Goal: Task Accomplishment & Management: Manage account settings

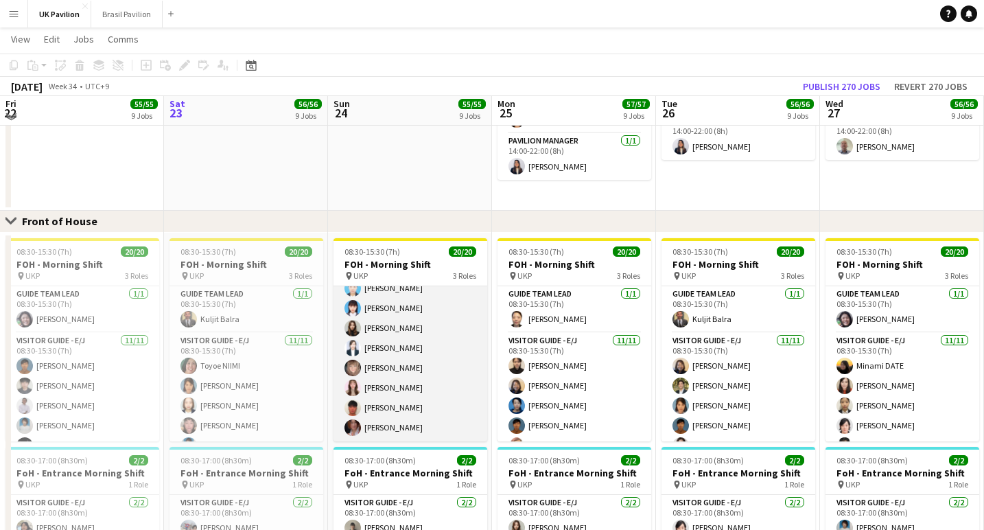
scroll to position [772, 0]
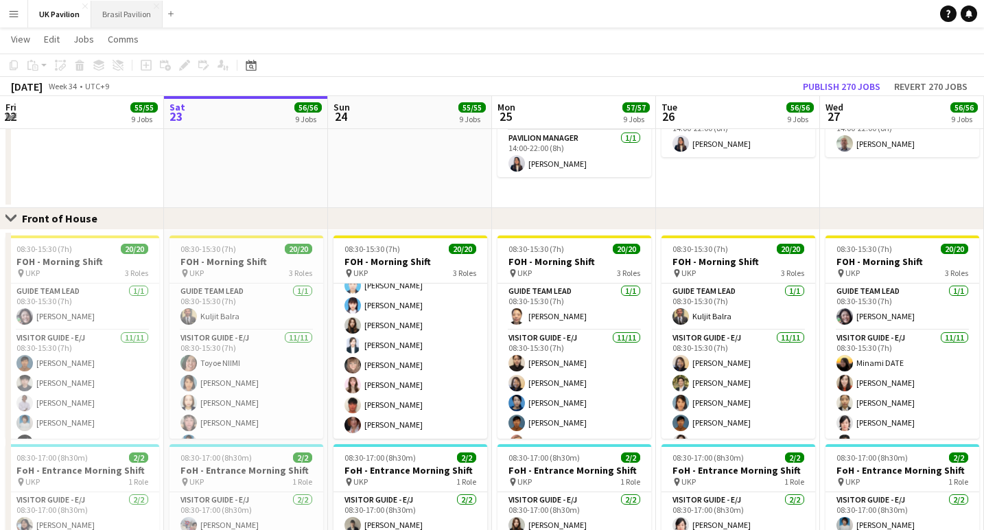
click at [150, 18] on button "Brasil Pavilion Close" at bounding box center [126, 14] width 71 height 27
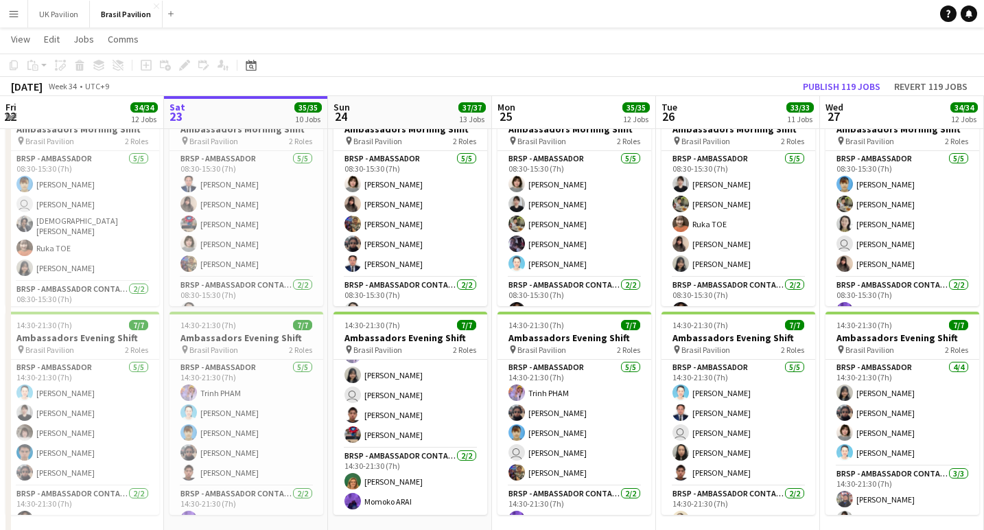
scroll to position [58, 0]
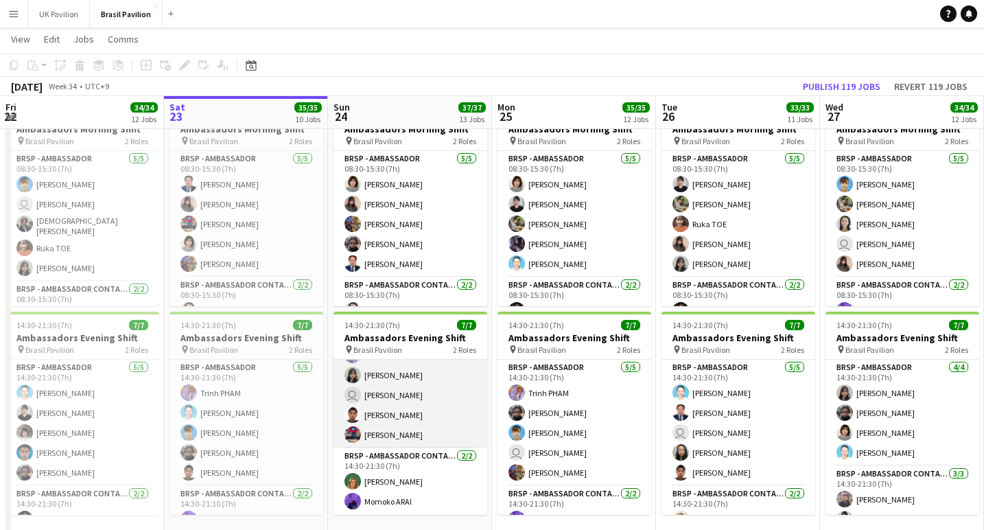
click at [410, 418] on app-card-role "BRSP - Ambassador [DATE] 14:30-21:30 (7h) [PERSON_NAME] [PERSON_NAME] user [PER…" at bounding box center [410, 385] width 154 height 126
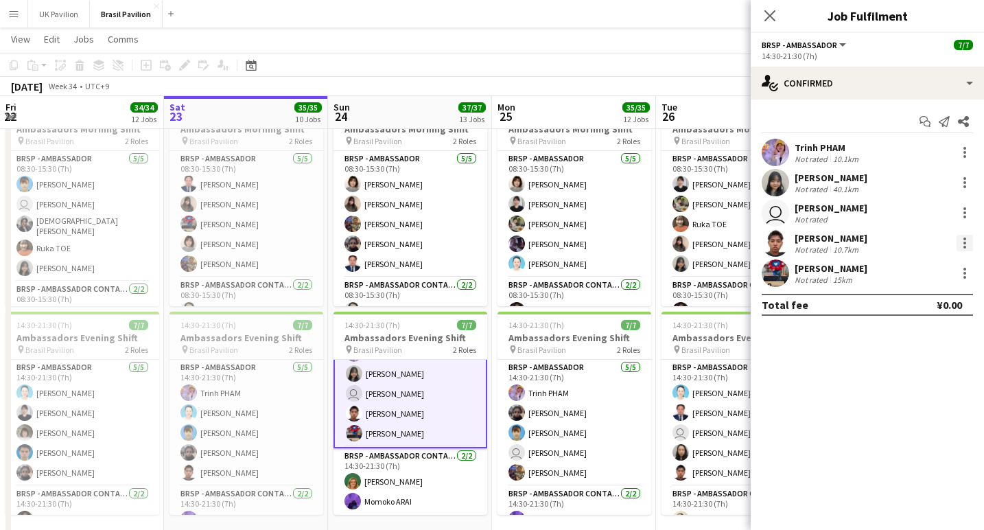
click at [961, 248] on div at bounding box center [964, 243] width 16 height 16
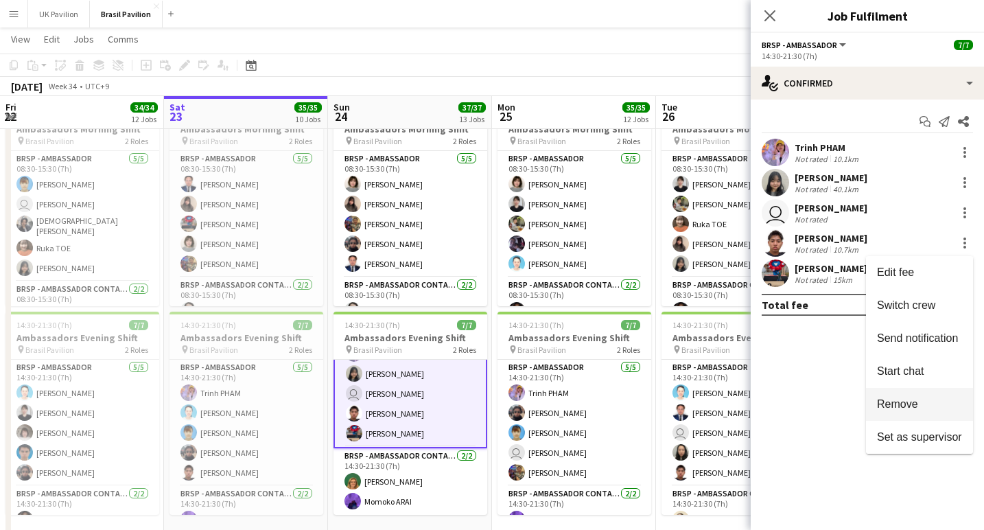
click at [900, 396] on button "Remove" at bounding box center [919, 404] width 107 height 33
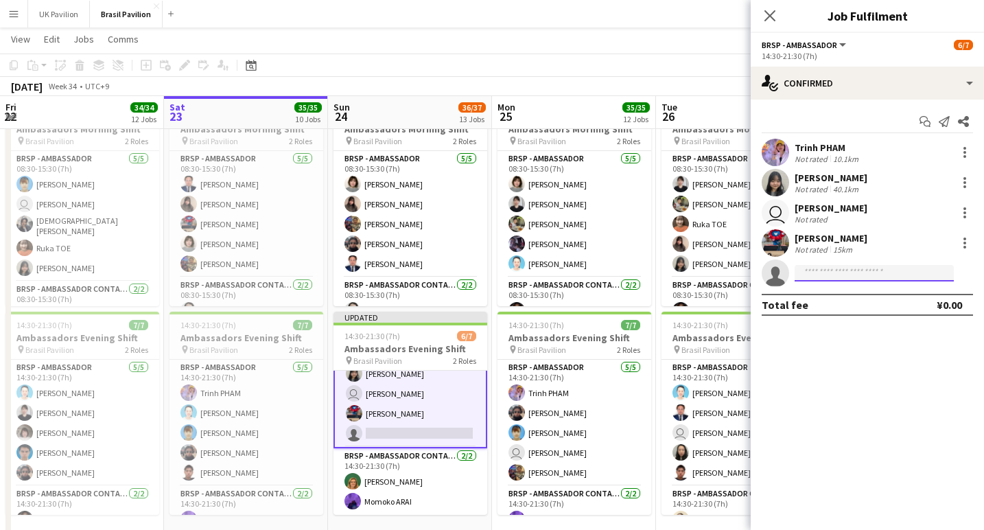
click at [818, 281] on input at bounding box center [873, 273] width 159 height 16
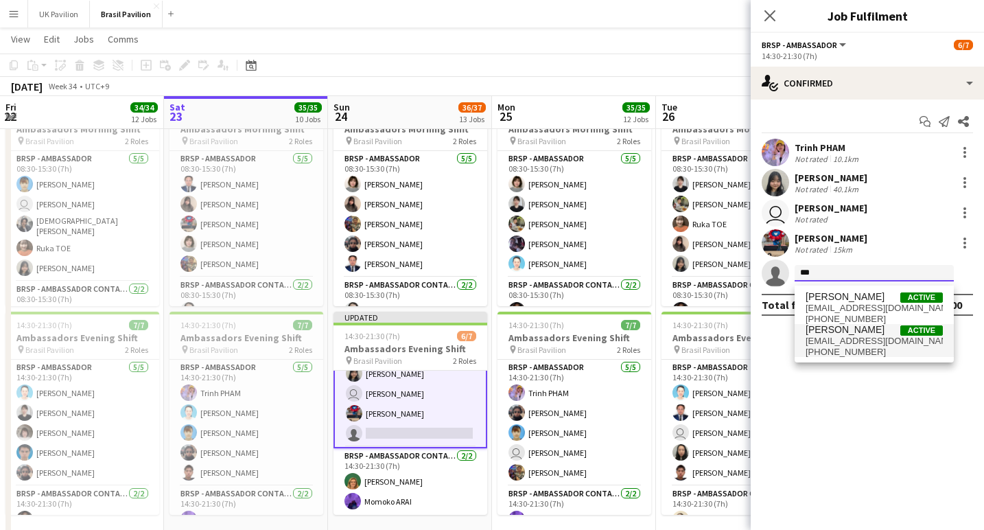
type input "***"
click at [842, 345] on span "[EMAIL_ADDRESS][DOMAIN_NAME]" at bounding box center [873, 340] width 137 height 11
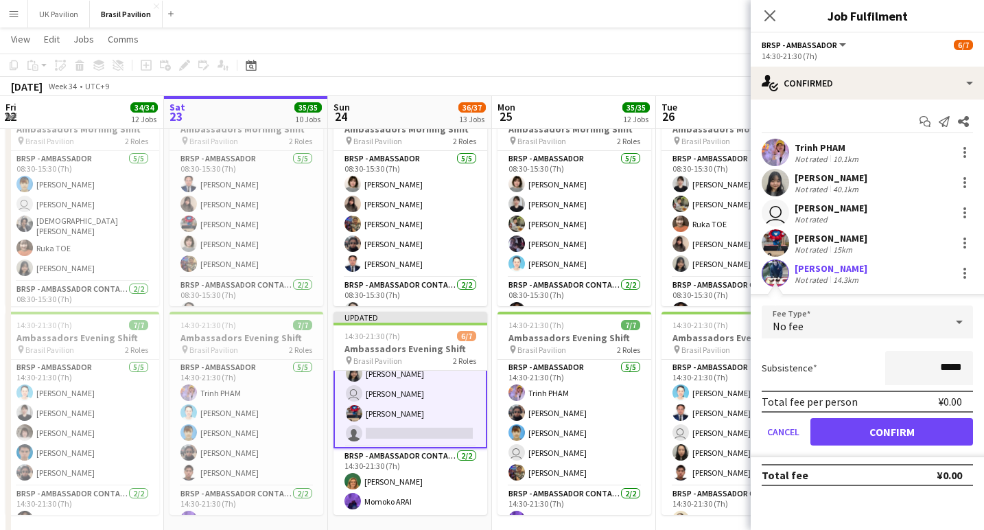
click at [883, 438] on button "Confirm" at bounding box center [891, 431] width 163 height 27
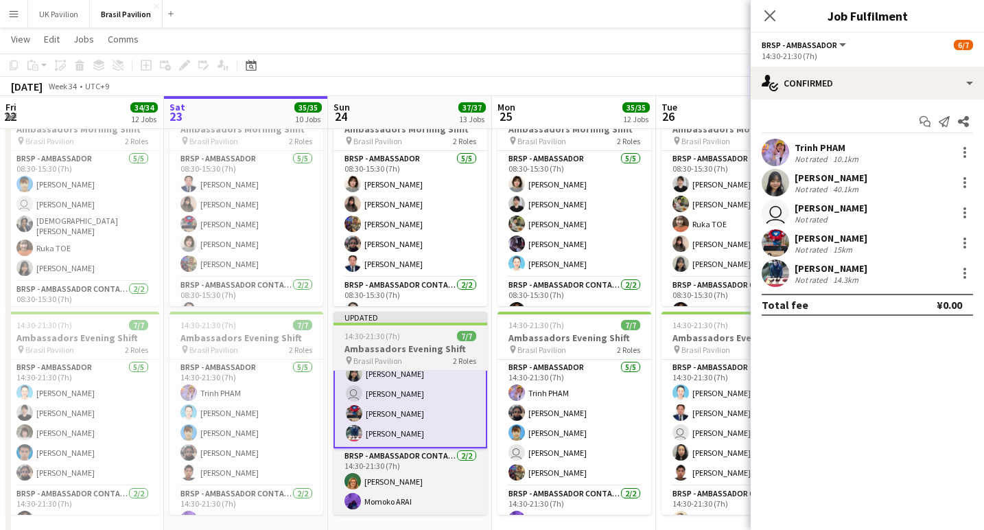
click at [407, 346] on h3 "Ambassadors Evening Shift" at bounding box center [410, 348] width 154 height 12
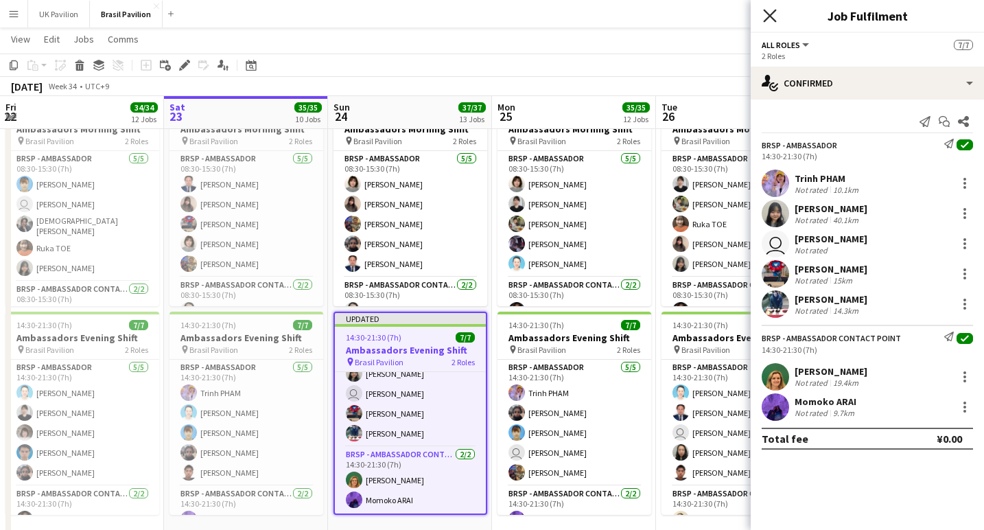
click at [772, 14] on icon at bounding box center [769, 15] width 13 height 13
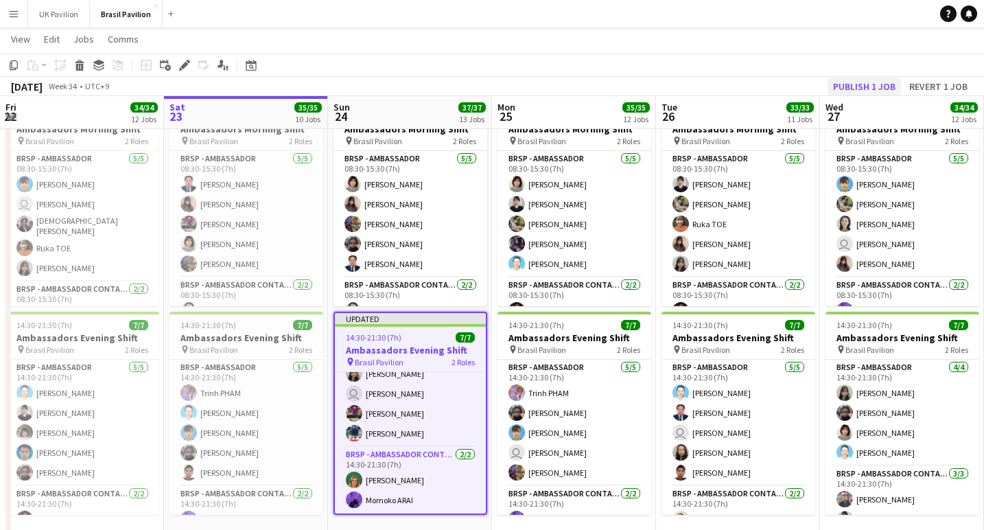
click at [842, 82] on button "Publish 1 job" at bounding box center [863, 87] width 73 height 18
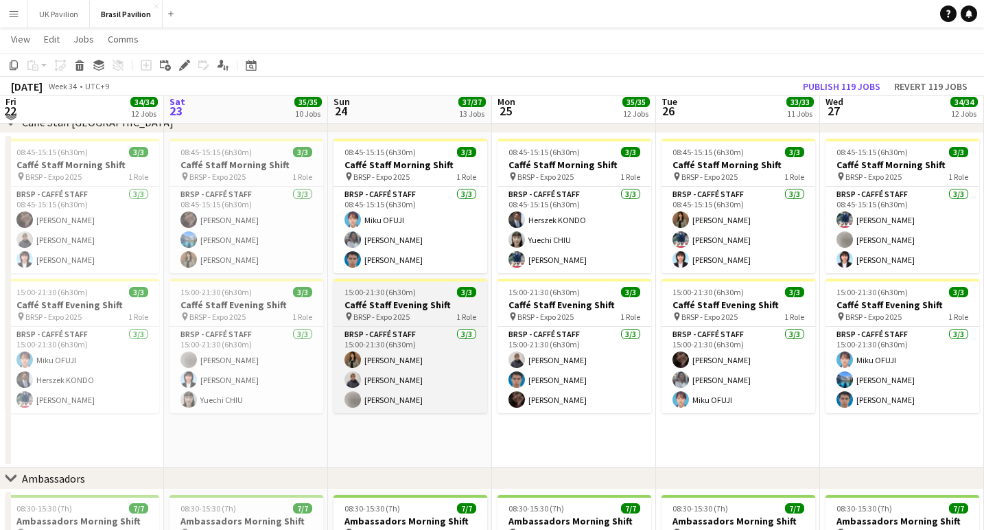
scroll to position [1333, 0]
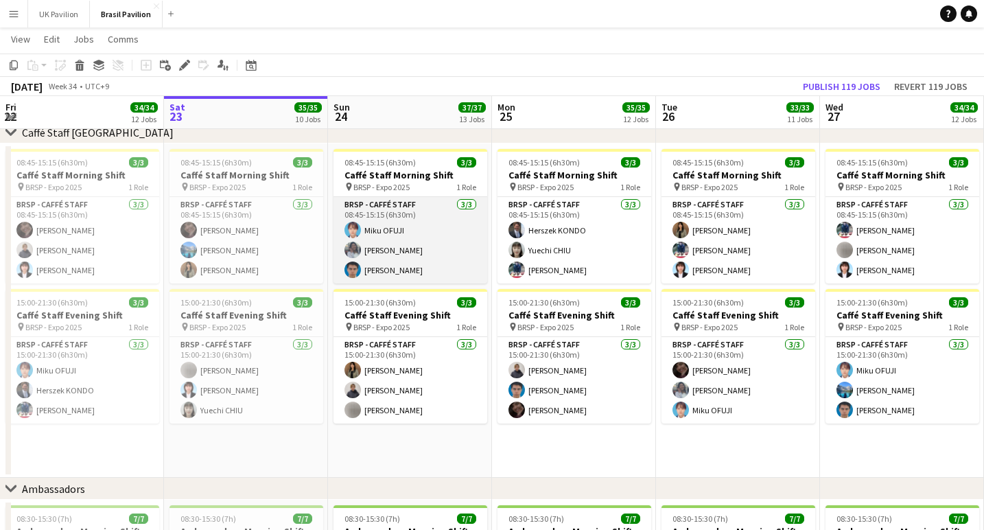
click at [395, 257] on app-card-role "BRSP - Caffé Staff [DATE] 08:45-15:15 (6h30m) Miku OFUJI [PERSON_NAME] [PERSON_…" at bounding box center [410, 240] width 154 height 86
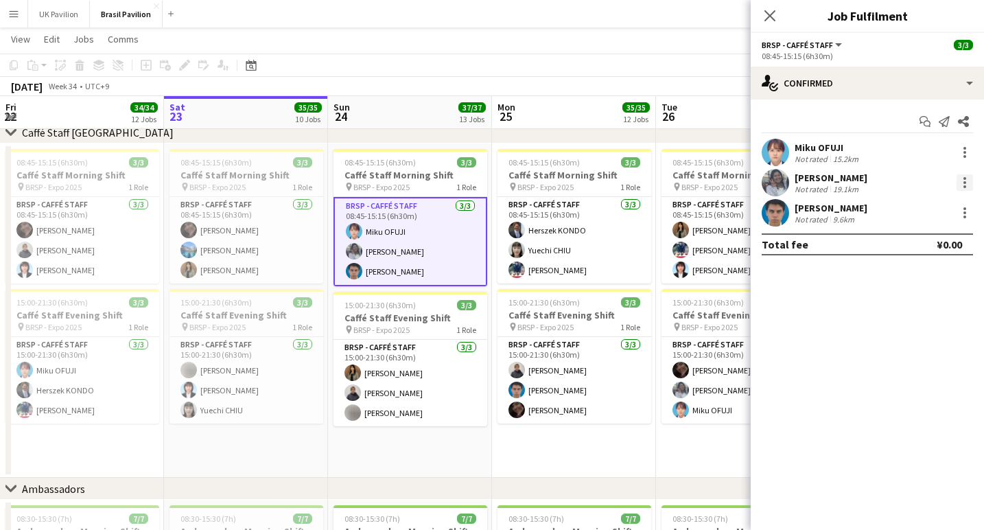
click at [964, 188] on div at bounding box center [964, 182] width 16 height 16
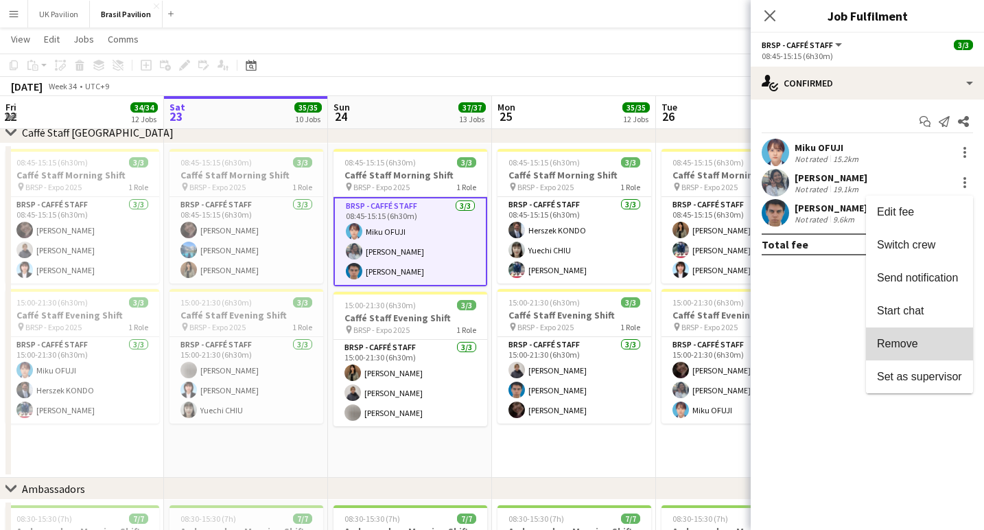
click at [896, 347] on span "Remove" at bounding box center [897, 343] width 41 height 12
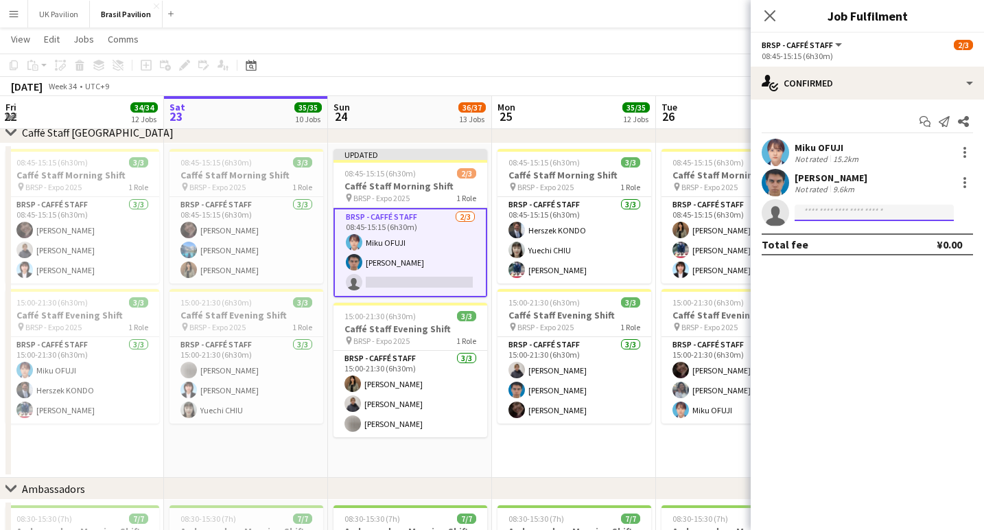
click at [827, 218] on input at bounding box center [873, 212] width 159 height 16
type input "***"
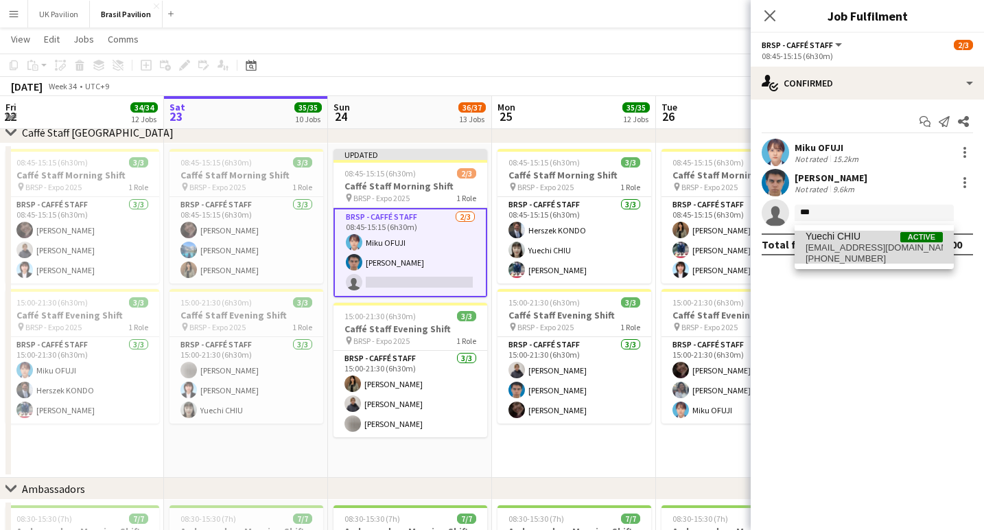
click at [829, 253] on span "[EMAIL_ADDRESS][DOMAIN_NAME]" at bounding box center [873, 247] width 137 height 11
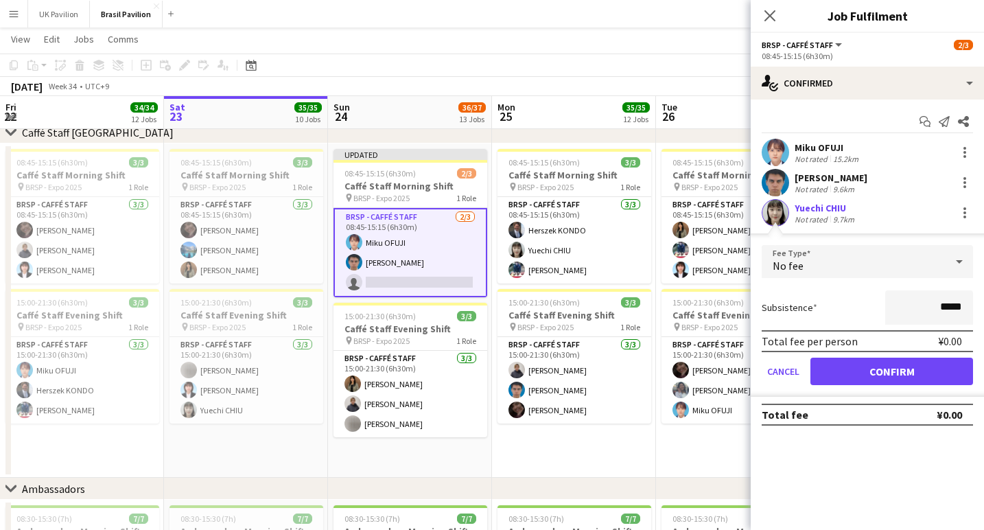
click at [860, 377] on button "Confirm" at bounding box center [891, 370] width 163 height 27
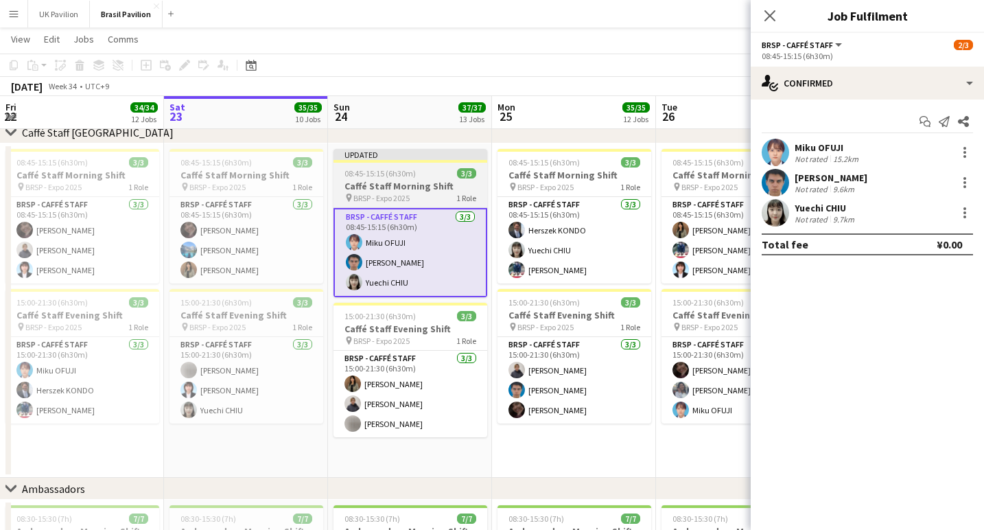
click at [423, 163] on div at bounding box center [410, 161] width 154 height 3
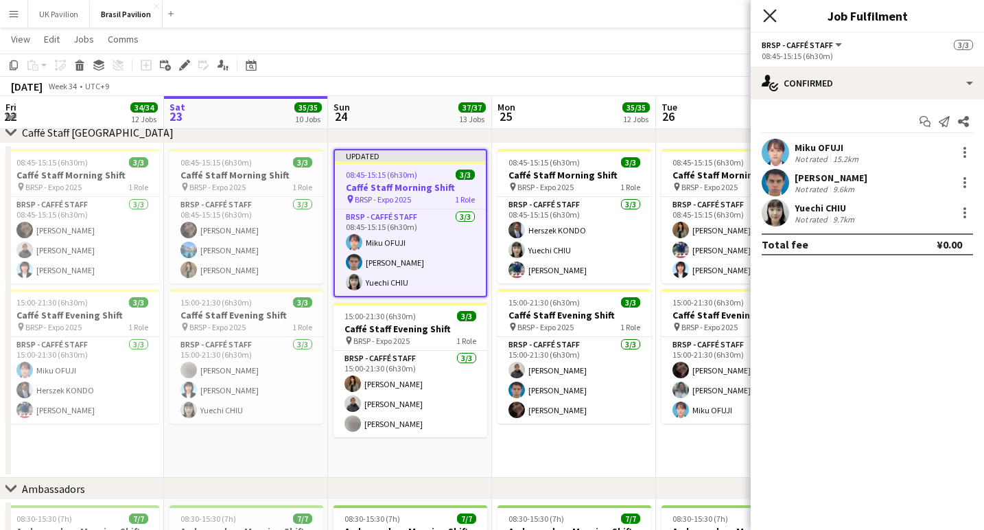
click at [767, 19] on icon at bounding box center [769, 15] width 13 height 13
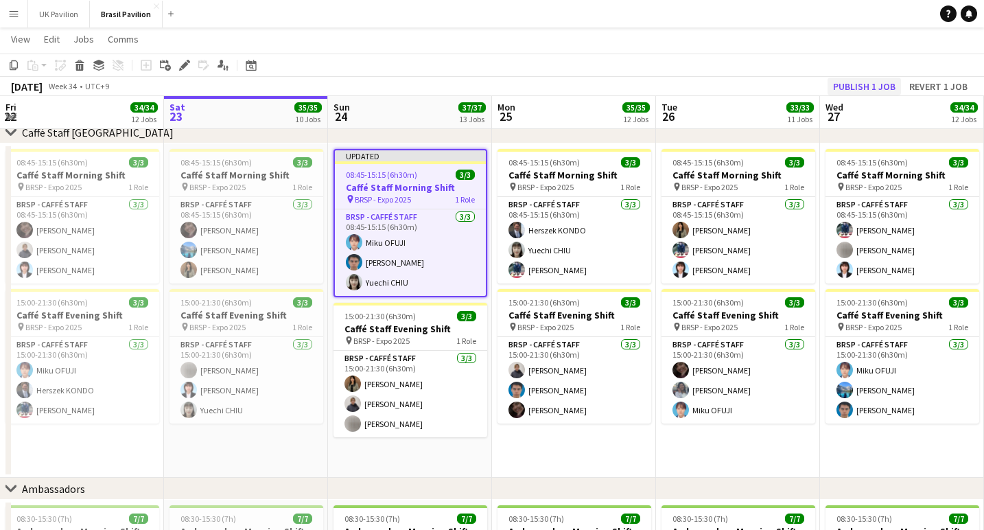
click at [827, 86] on button "Publish 1 job" at bounding box center [863, 87] width 73 height 18
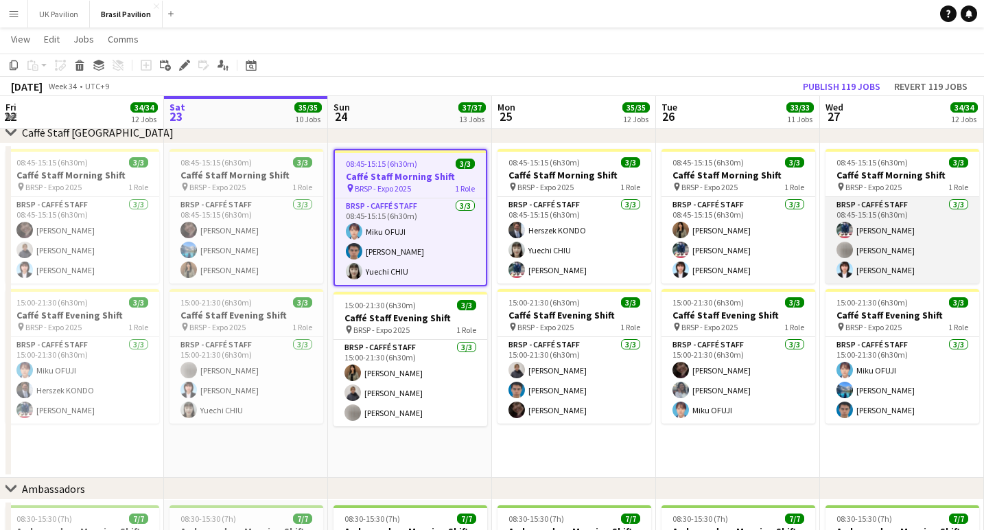
click at [883, 283] on app-card-role "BRSP - Caffé Staff [DATE] 08:45-15:15 (6h30m) [PERSON_NAME] [PERSON_NAME] [PERS…" at bounding box center [902, 240] width 154 height 86
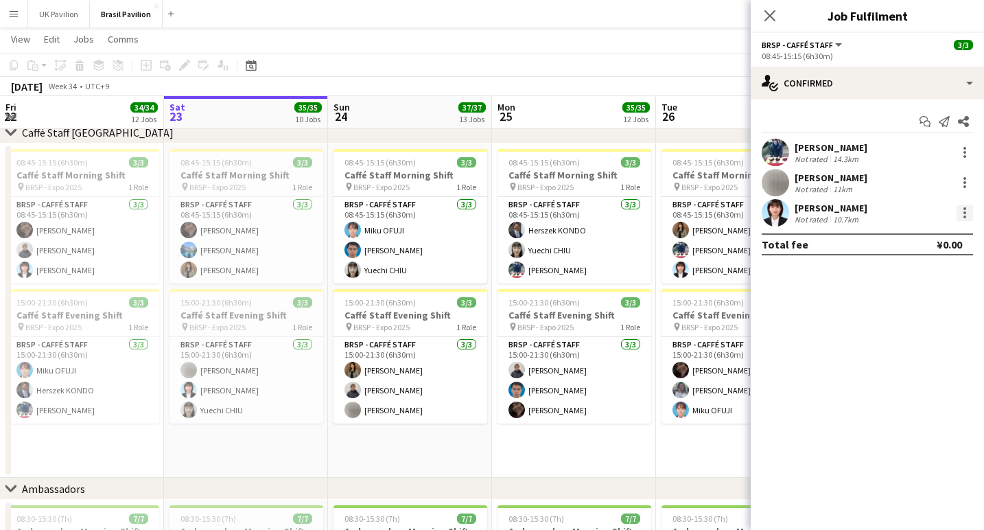
click at [967, 220] on div at bounding box center [964, 212] width 16 height 16
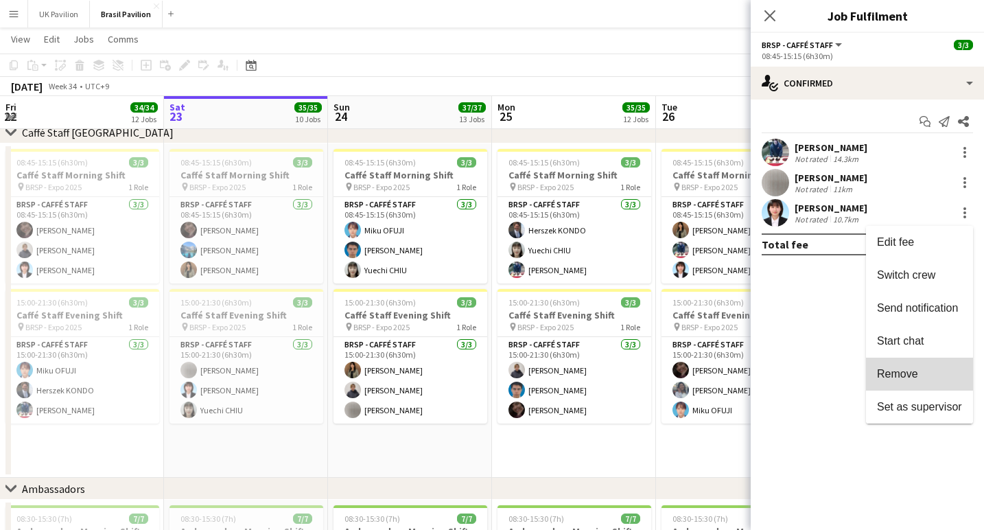
click at [890, 369] on span "Remove" at bounding box center [897, 374] width 41 height 12
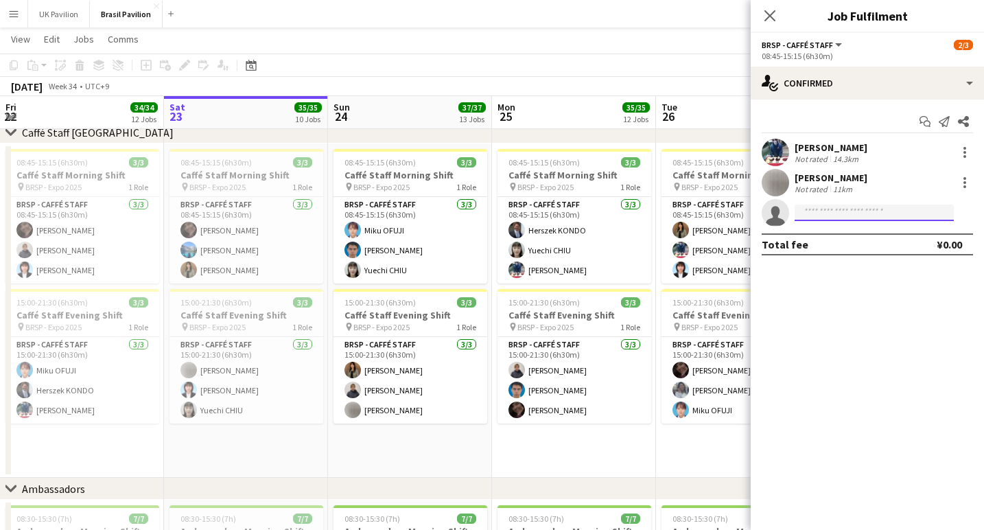
click at [818, 214] on input at bounding box center [873, 212] width 159 height 16
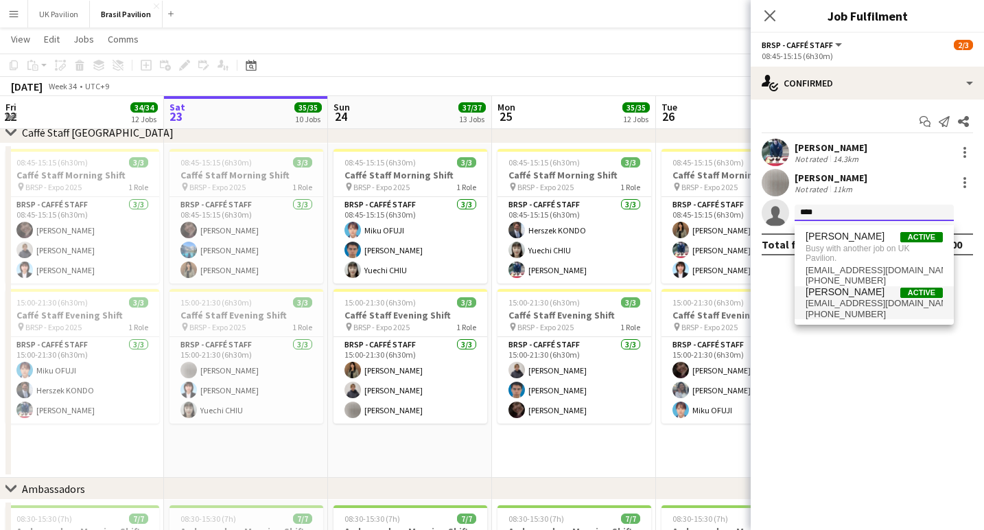
type input "****"
click at [829, 320] on span "[PHONE_NUMBER]" at bounding box center [873, 314] width 137 height 11
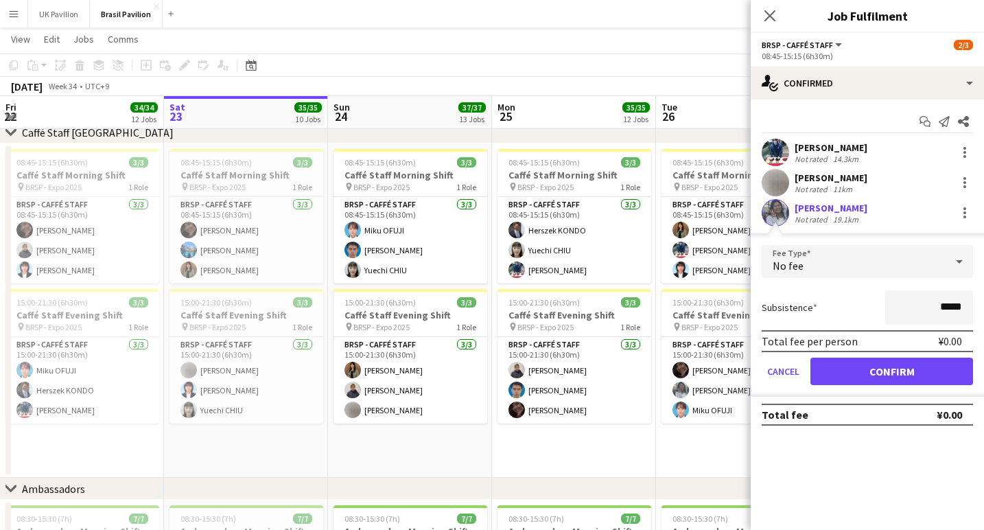
click at [886, 379] on button "Confirm" at bounding box center [891, 370] width 163 height 27
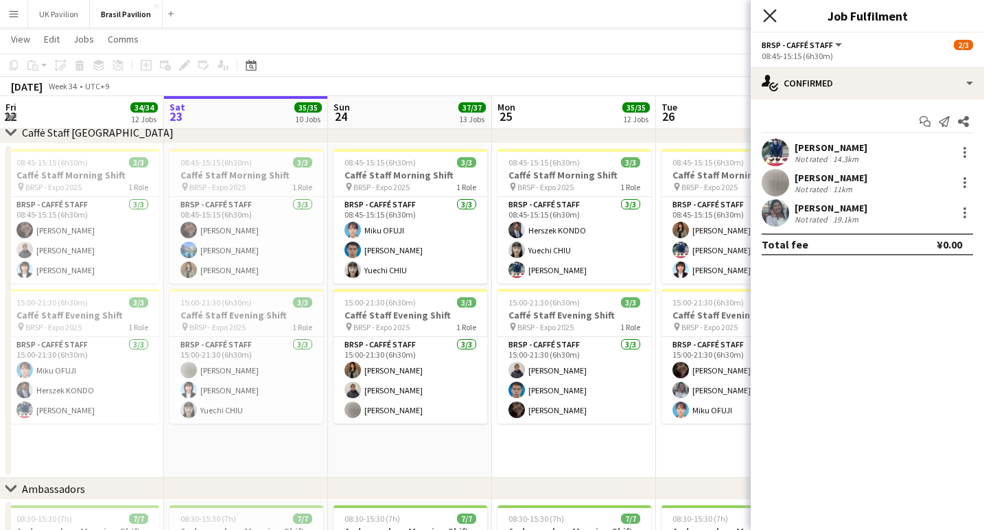
click at [772, 14] on icon at bounding box center [769, 15] width 13 height 13
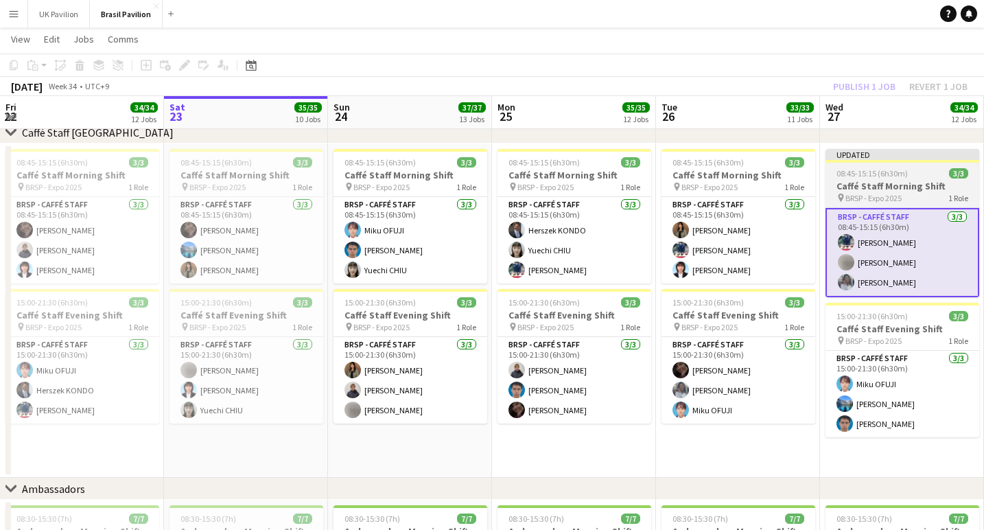
click at [857, 183] on app-job-card "Updated 08:45-15:15 (6h30m) 3/3 Caffé Staff Morning Shift pin BRSP - Expo 2025 …" at bounding box center [902, 223] width 154 height 148
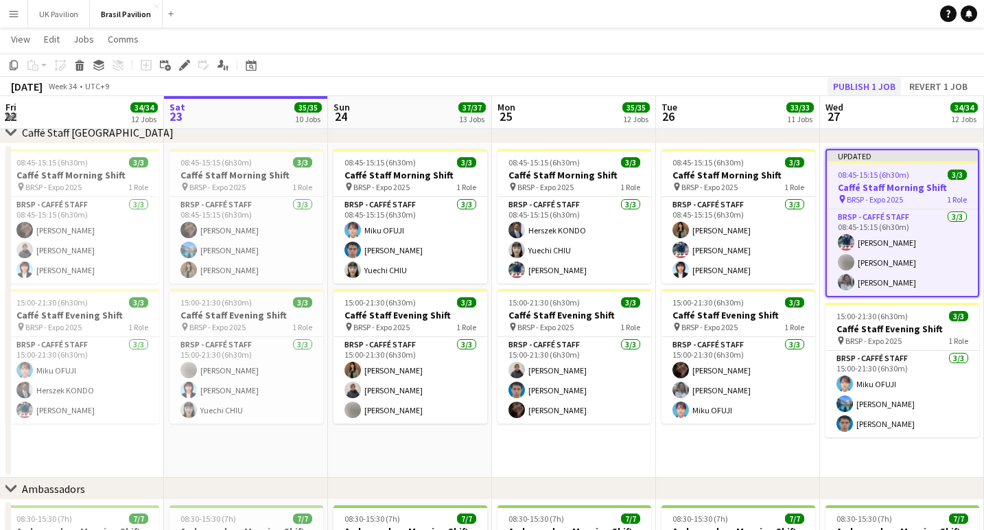
click at [843, 86] on button "Publish 1 job" at bounding box center [863, 87] width 73 height 18
